Goal: Check status: Check status

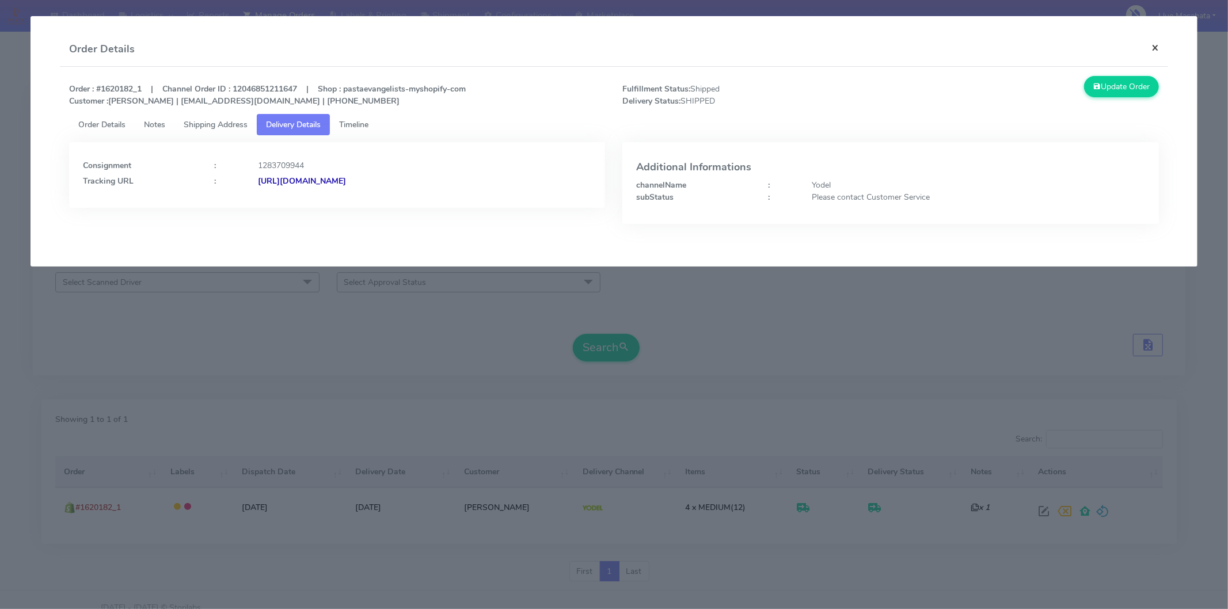
click at [1158, 46] on button "×" at bounding box center [1155, 47] width 26 height 31
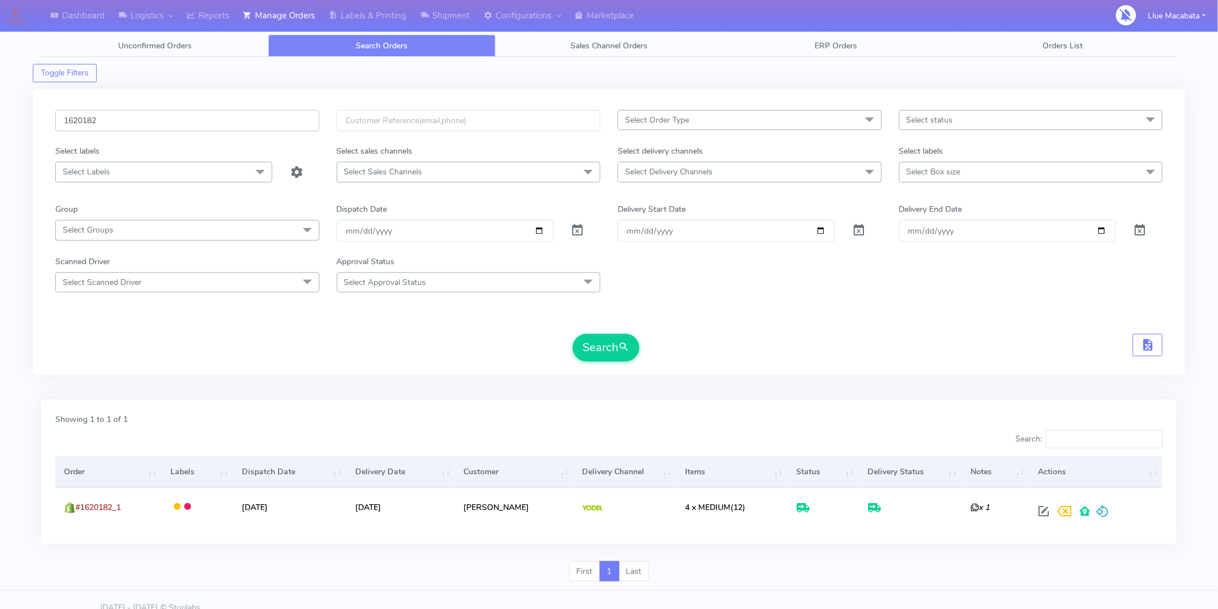
click at [114, 126] on input "1620182" at bounding box center [187, 120] width 264 height 21
paste input "449"
type input "1624492"
click at [609, 351] on button "Search" at bounding box center [606, 348] width 67 height 28
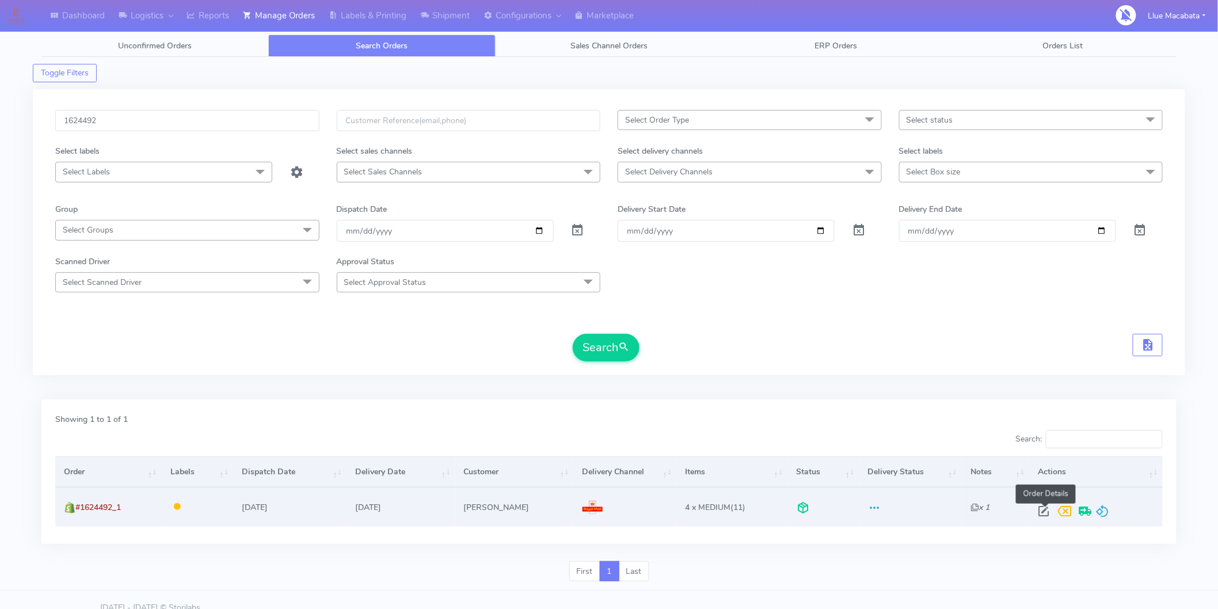
click at [1044, 510] on span at bounding box center [1043, 513] width 21 height 11
select select "3"
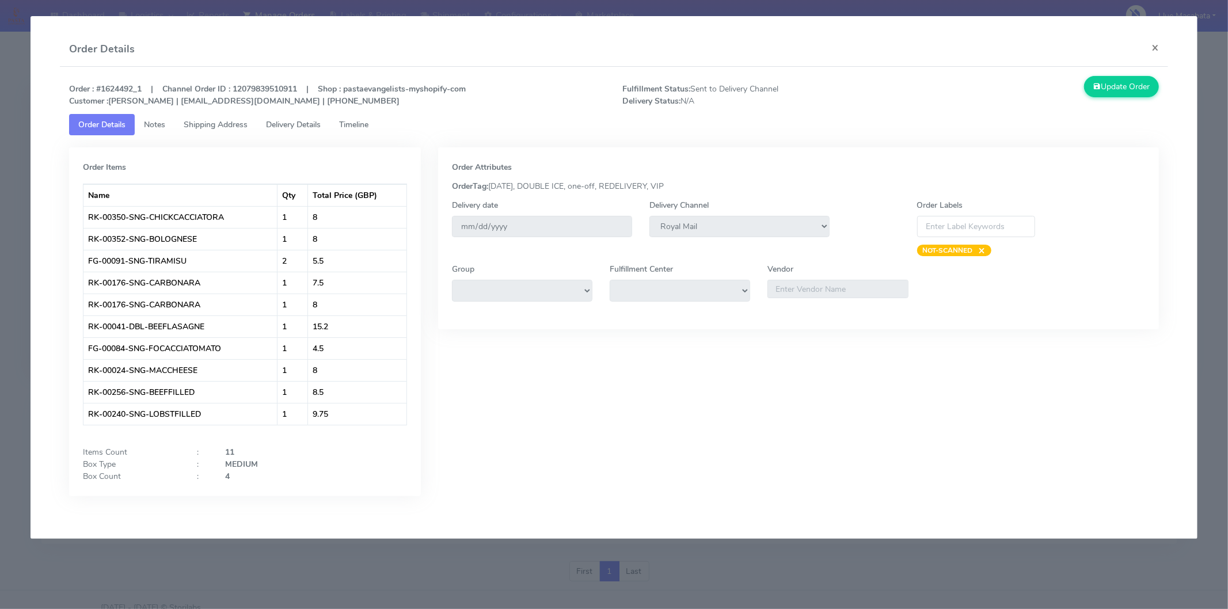
click at [368, 123] on span "Timeline" at bounding box center [353, 124] width 29 height 11
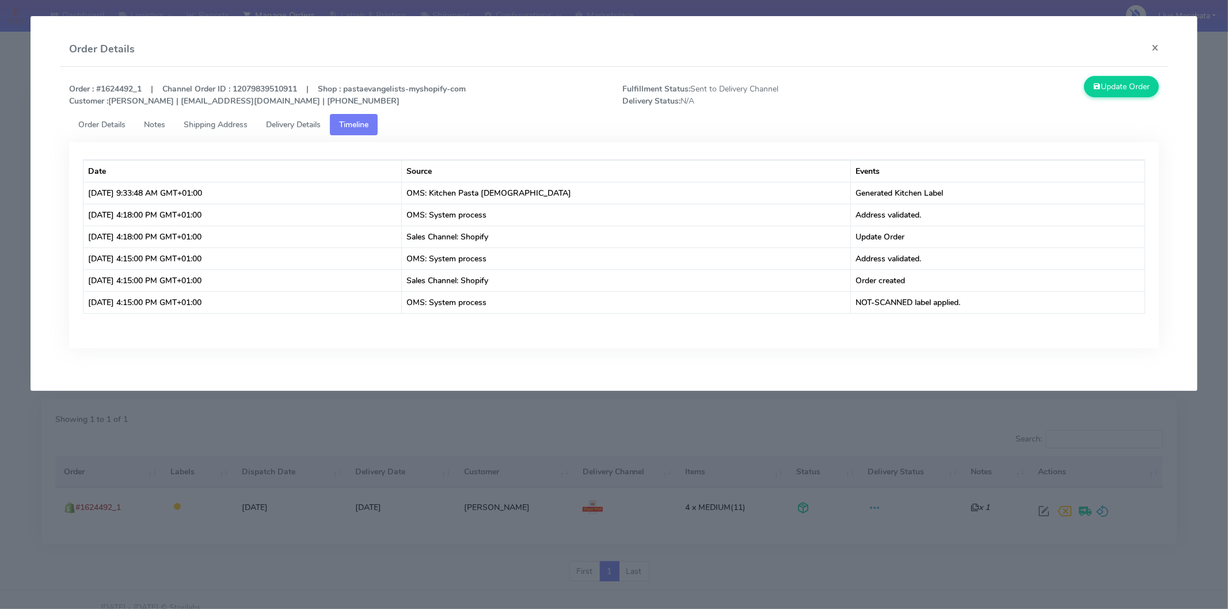
click at [281, 123] on span "Delivery Details" at bounding box center [293, 124] width 55 height 11
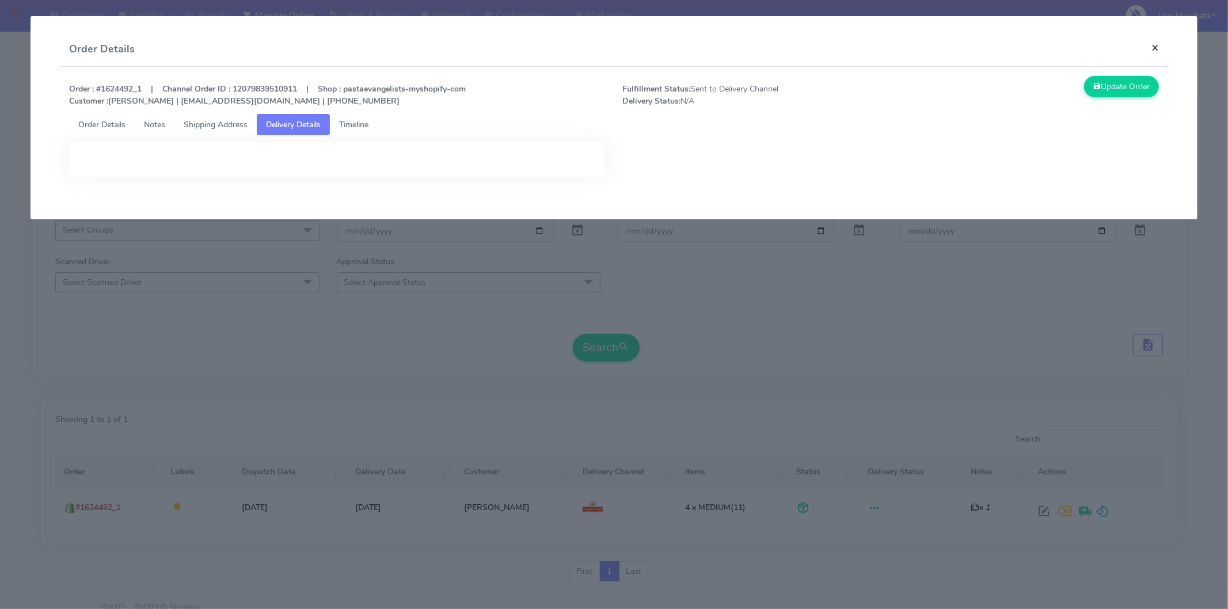
drag, startPoint x: 1161, startPoint y: 49, endPoint x: 631, endPoint y: 37, distance: 530.4
click at [1160, 49] on button "×" at bounding box center [1155, 47] width 26 height 31
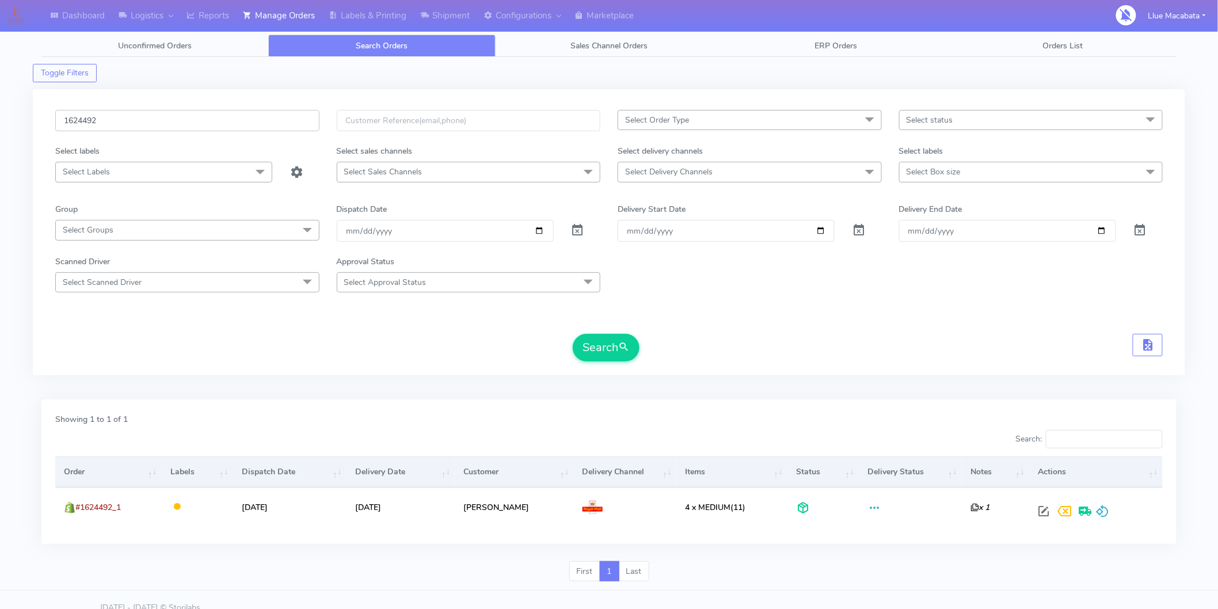
click at [113, 125] on input "1624492" at bounding box center [187, 120] width 264 height 21
paste input "0473"
type input "1620473"
drag, startPoint x: 613, startPoint y: 340, endPoint x: 596, endPoint y: 340, distance: 16.7
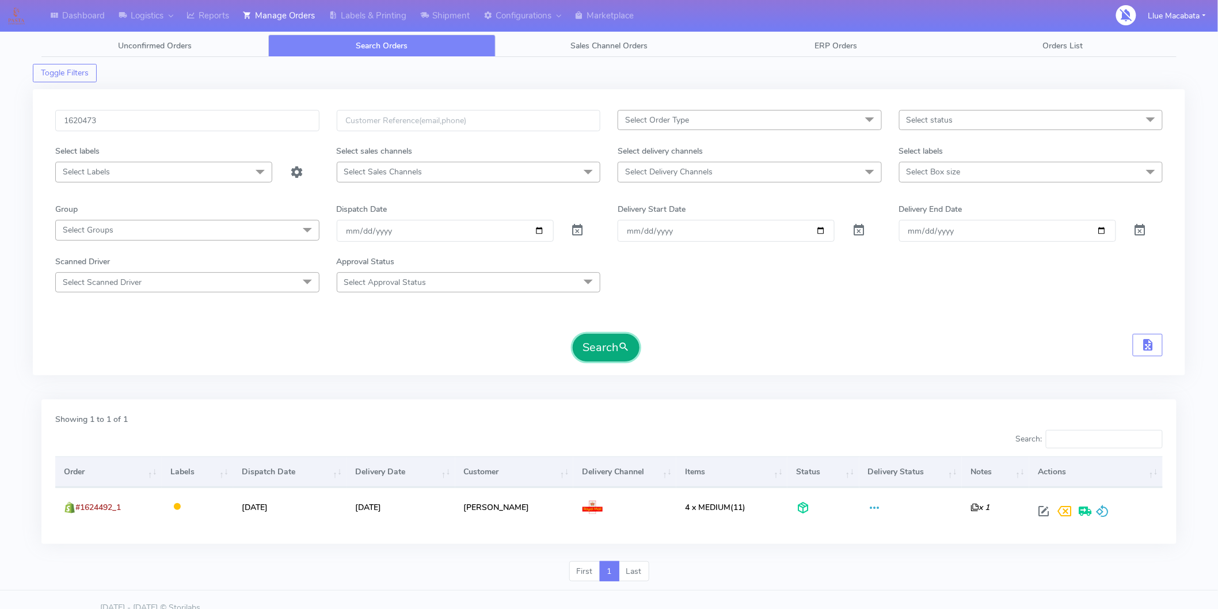
click at [611, 340] on button "Search" at bounding box center [606, 348] width 67 height 28
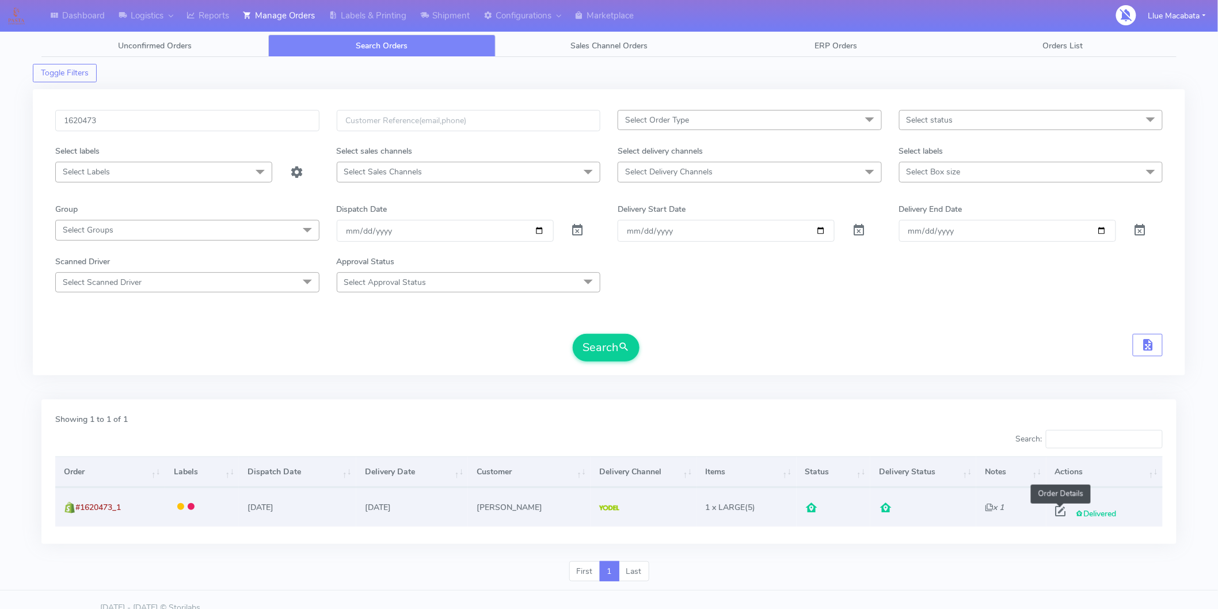
click at [1055, 514] on span at bounding box center [1061, 513] width 21 height 11
select select "5"
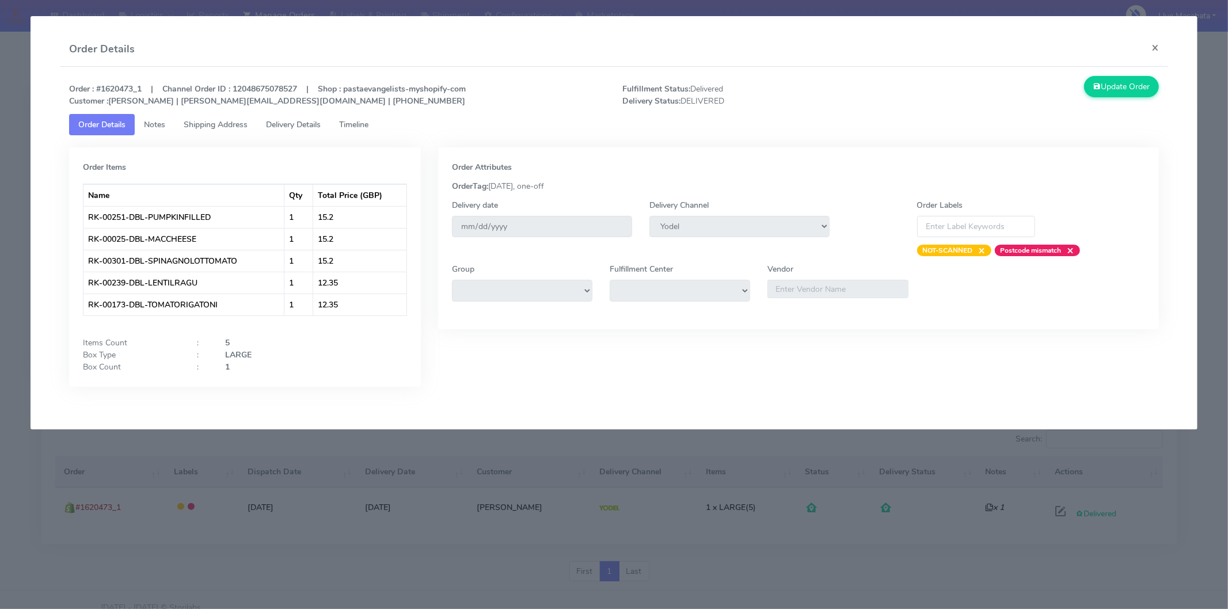
click at [304, 123] on span "Delivery Details" at bounding box center [293, 124] width 55 height 11
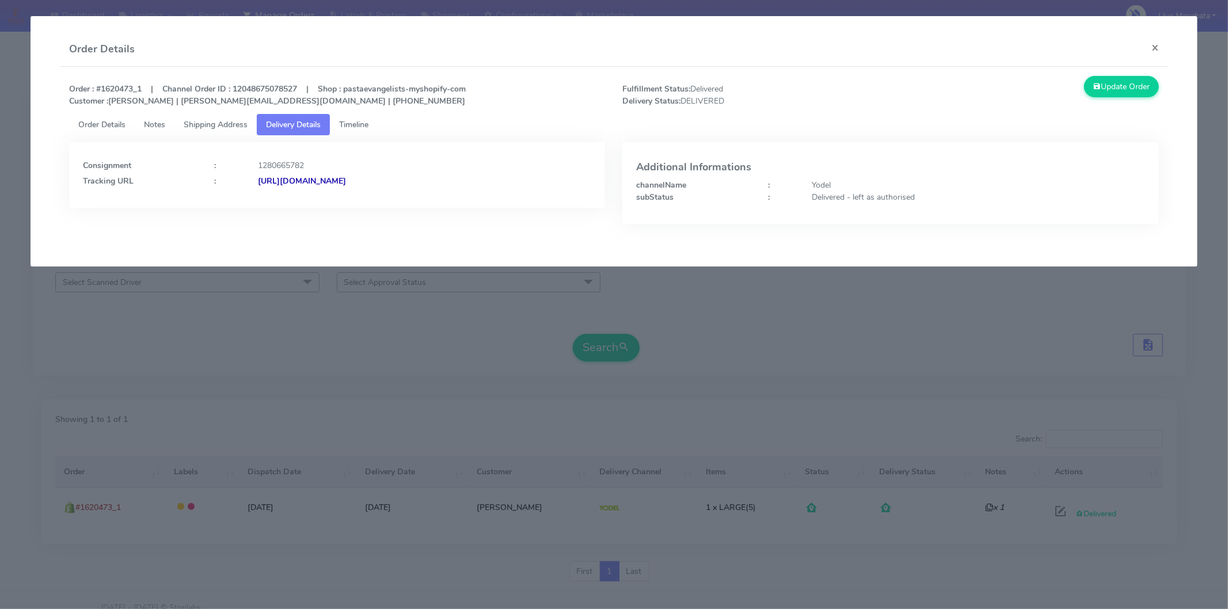
click at [346, 183] on strong "[URL][DOMAIN_NAME]" at bounding box center [302, 181] width 88 height 11
